Goal: Transaction & Acquisition: Purchase product/service

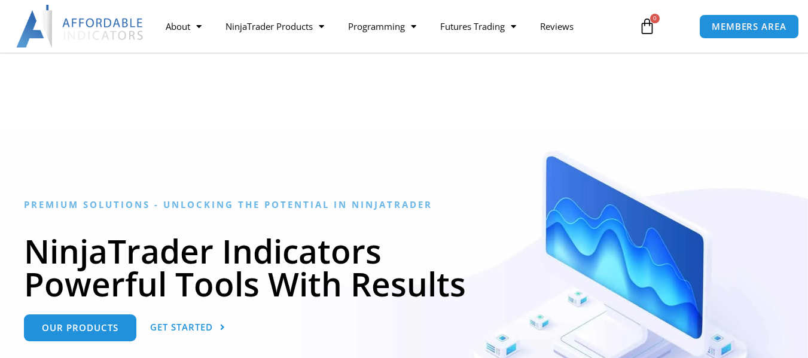
scroll to position [120, 0]
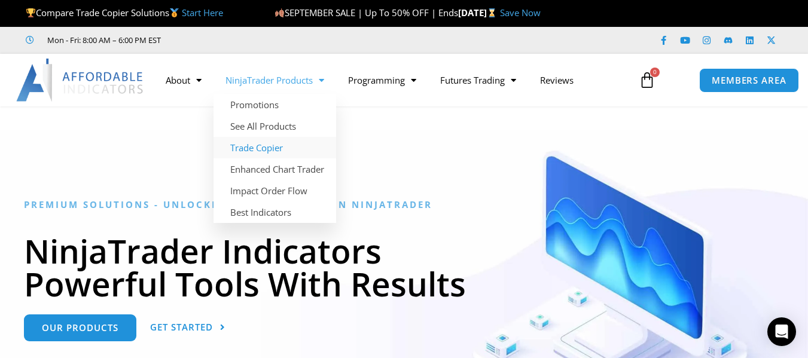
click at [268, 145] on link "Trade Copier" at bounding box center [274, 148] width 123 height 22
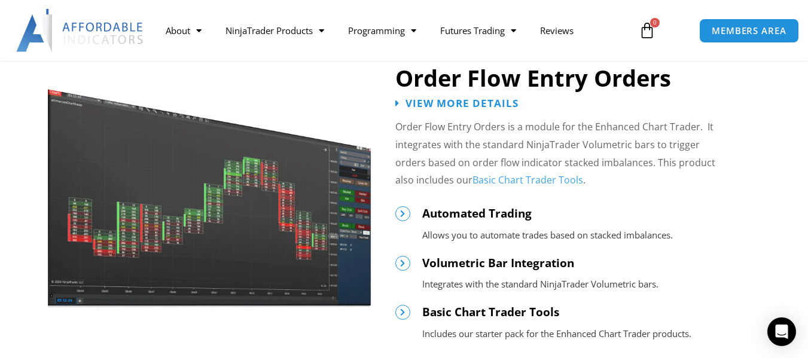
scroll to position [658, 0]
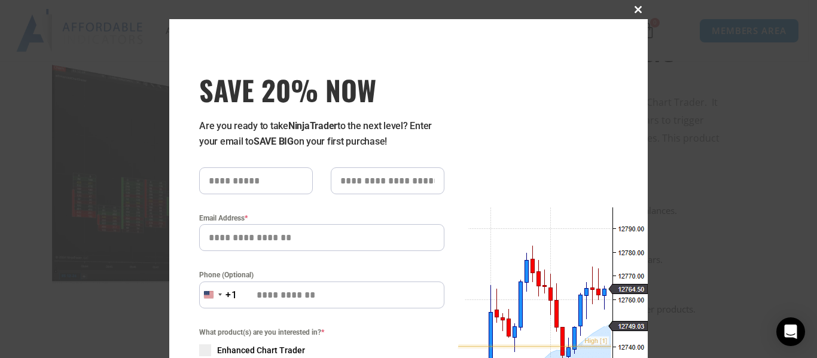
click at [634, 11] on span "SAVE 20% NOW popup" at bounding box center [638, 9] width 19 height 7
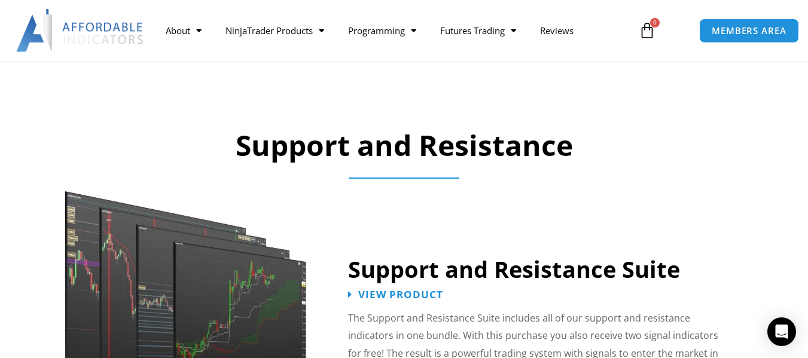
scroll to position [1044, 0]
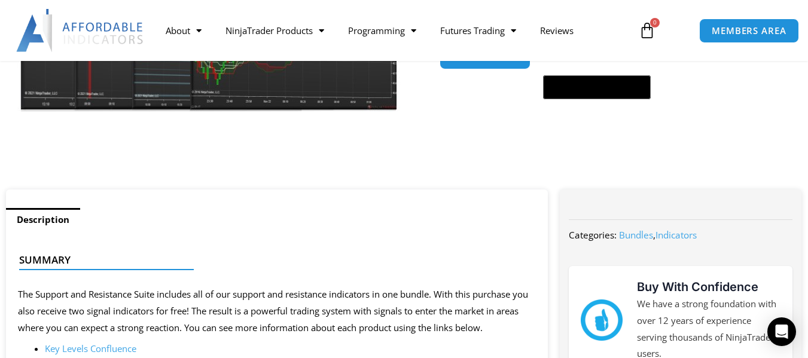
scroll to position [385, 0]
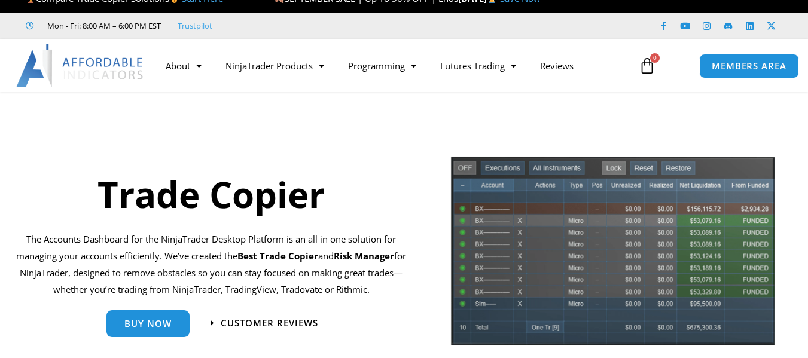
scroll to position [120, 0]
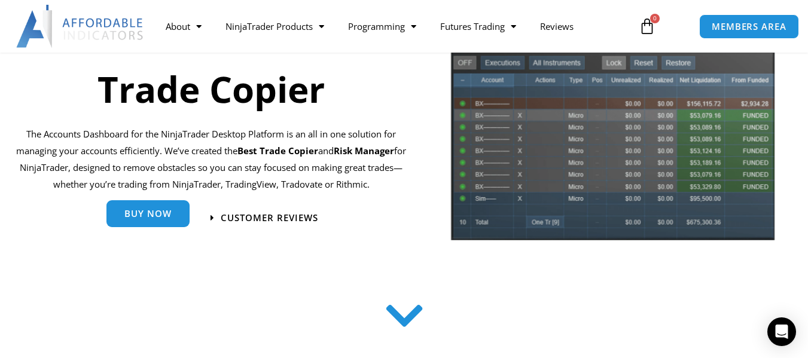
click at [130, 218] on span "Buy Now" at bounding box center [147, 213] width 47 height 9
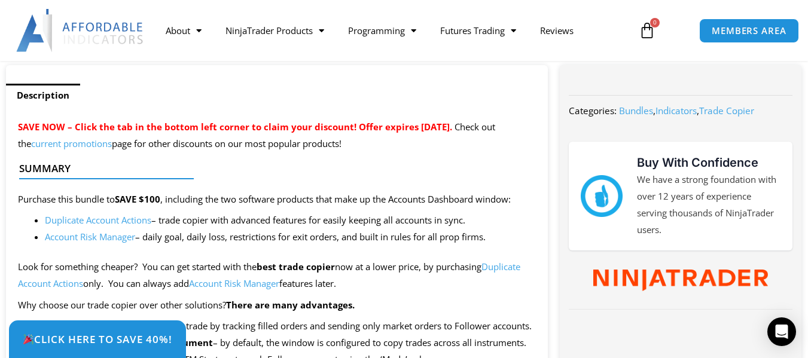
scroll to position [478, 0]
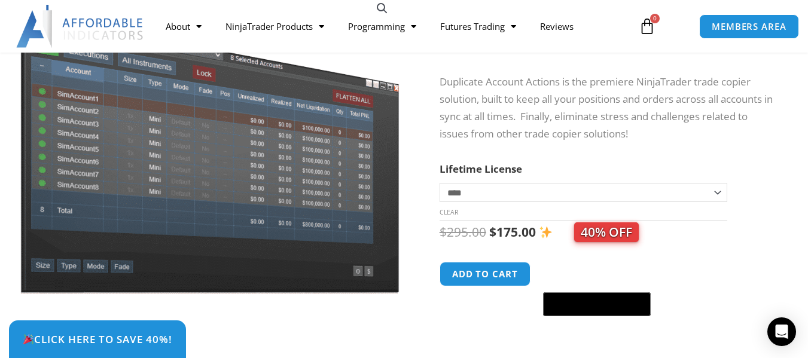
scroll to position [120, 0]
